Goal: Task Accomplishment & Management: Use online tool/utility

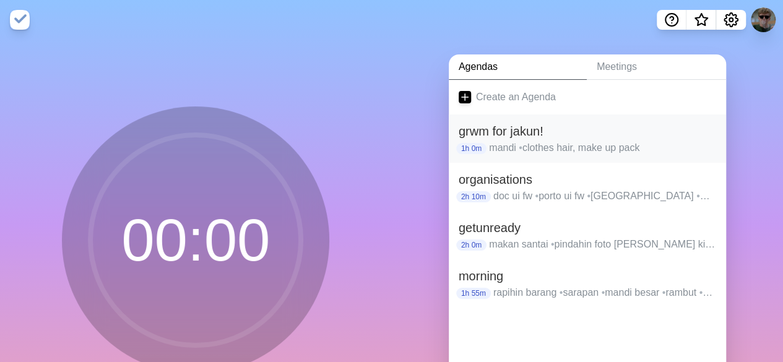
click at [537, 124] on h2 "grwm for jakun!" at bounding box center [588, 131] width 258 height 19
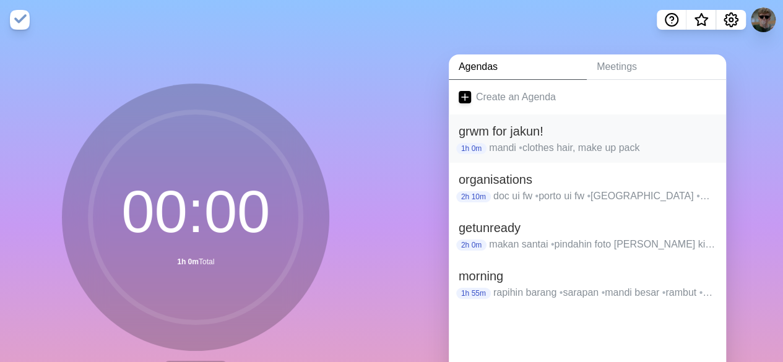
click at [526, 143] on p "mandi • clothes hair, make up pack" at bounding box center [602, 148] width 227 height 15
click at [526, 135] on h2 "grwm for jakun!" at bounding box center [588, 131] width 258 height 19
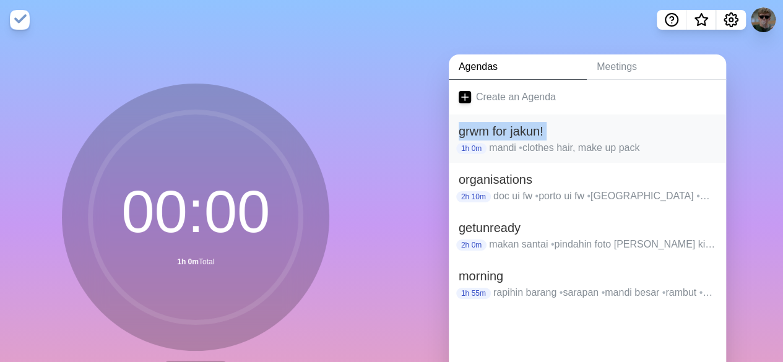
click at [526, 135] on h2 "grwm for jakun!" at bounding box center [588, 131] width 258 height 19
click at [573, 132] on h2 "grwm for jakun!" at bounding box center [588, 131] width 258 height 19
click at [494, 127] on h2 "grwm for jakun!" at bounding box center [588, 131] width 258 height 19
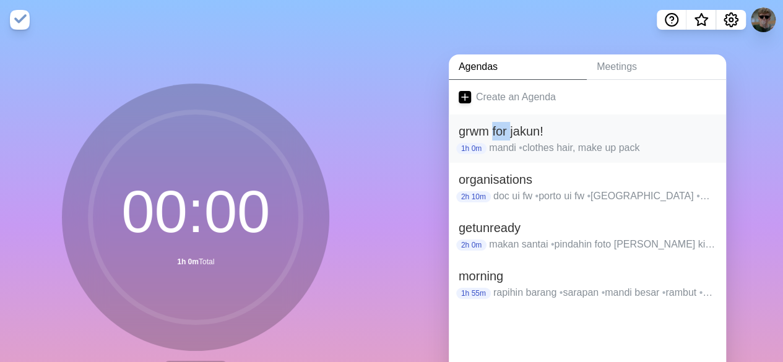
click at [494, 127] on h2 "grwm for jakun!" at bounding box center [588, 131] width 258 height 19
click at [583, 131] on h2 "grwm for jakun!" at bounding box center [588, 131] width 258 height 19
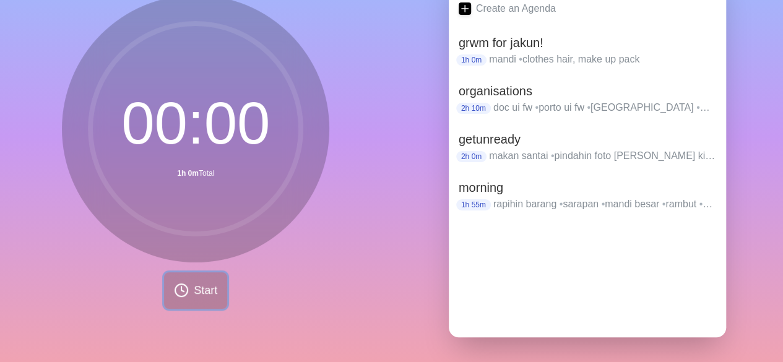
click at [166, 289] on button "Start" at bounding box center [195, 290] width 63 height 37
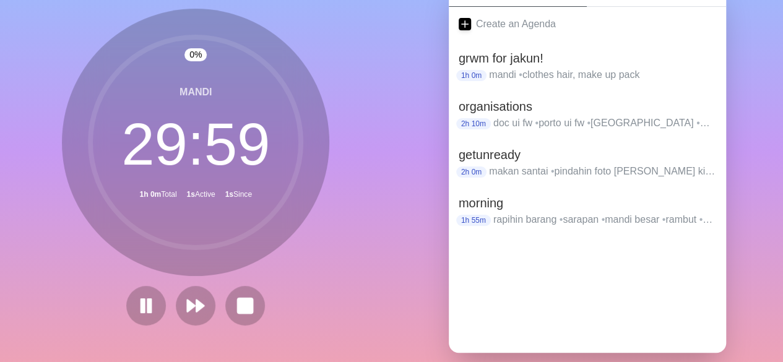
scroll to position [77, 0]
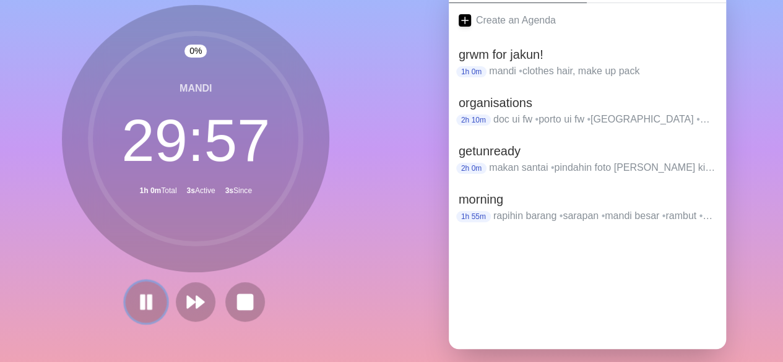
click at [152, 299] on button at bounding box center [146, 301] width 41 height 41
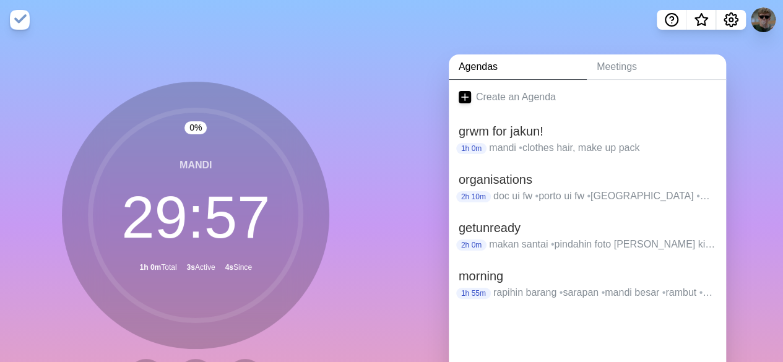
click at [9, 19] on nav at bounding box center [391, 20] width 783 height 40
click at [12, 19] on img at bounding box center [20, 20] width 20 height 20
click at [480, 101] on link "Create an Agenda" at bounding box center [587, 97] width 277 height 35
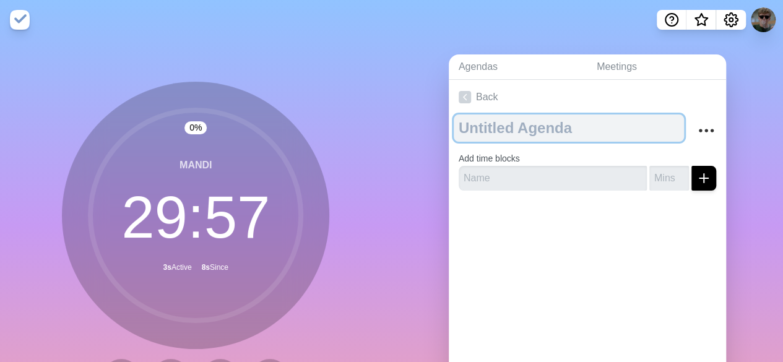
click at [487, 126] on textarea at bounding box center [569, 128] width 230 height 27
type textarea "WOY HARUS SELESAI"
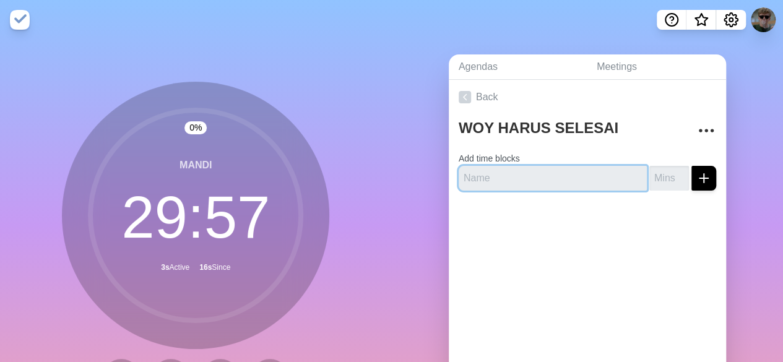
click at [552, 171] on input "text" at bounding box center [553, 178] width 188 height 25
type input "P"
type input "G"
type input "PREPARE GRWM"
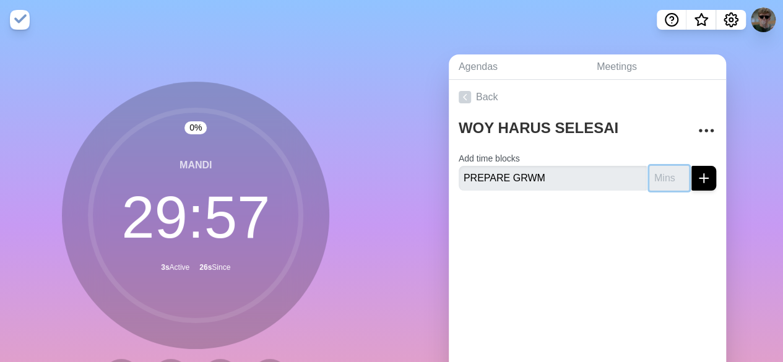
click at [655, 171] on input "number" at bounding box center [669, 178] width 40 height 25
type input "5"
type input "6"
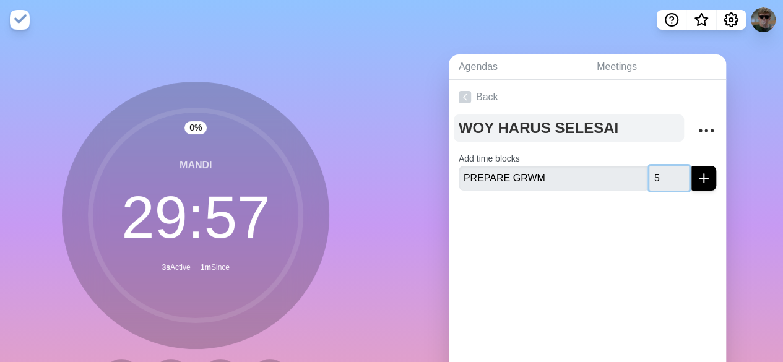
type input "5"
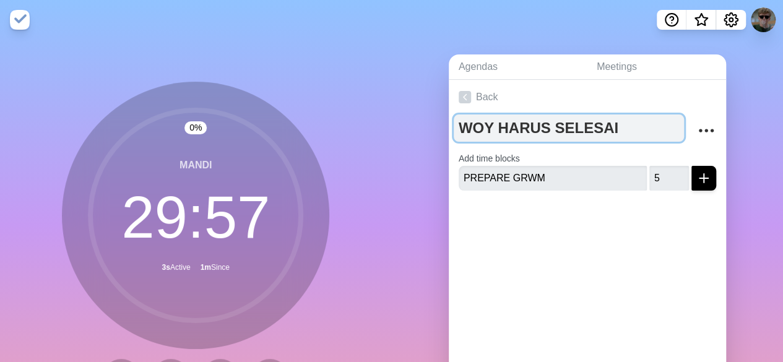
click at [607, 133] on textarea "WOY HARUS SELESAI" at bounding box center [569, 128] width 230 height 27
drag, startPoint x: 607, startPoint y: 133, endPoint x: 452, endPoint y: 142, distance: 155.0
click at [452, 142] on div "WOY HARUS SELESAI Add time blocks PREPARE GRWM 5" at bounding box center [587, 158] width 277 height 86
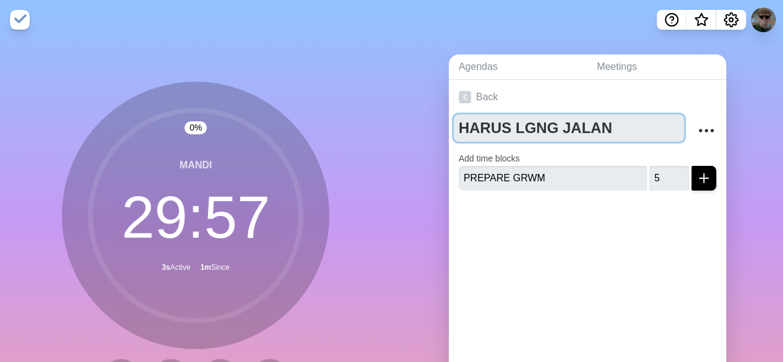
type textarea "HARUS LGNG JALAN"
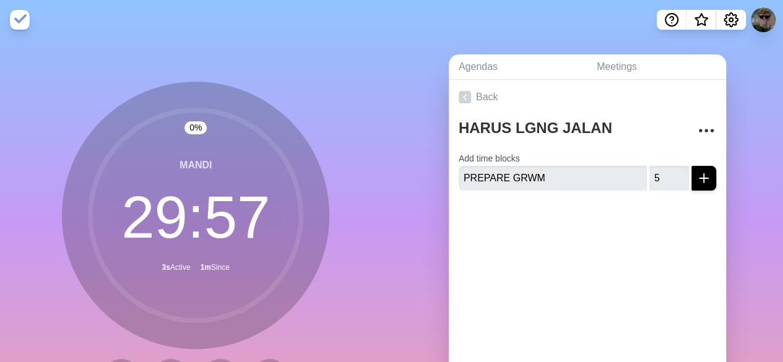
click at [602, 255] on div "Back HARUS LGNG JALAN Add time blocks PREPARE GRWM 5" at bounding box center [587, 253] width 277 height 346
click at [659, 166] on input "5" at bounding box center [669, 178] width 40 height 25
